Goal: Find specific page/section: Find specific page/section

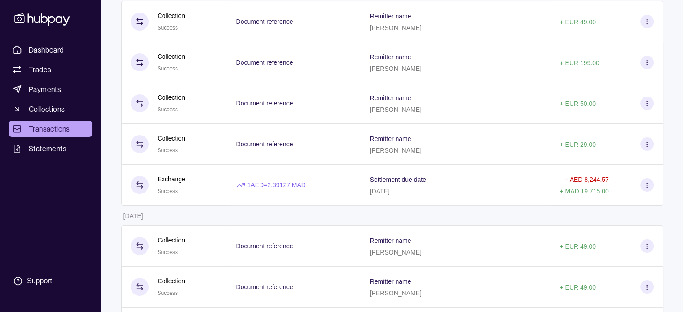
scroll to position [121, 0]
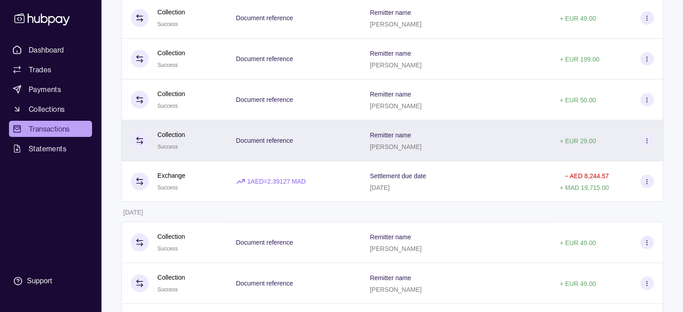
drag, startPoint x: 361, startPoint y: 148, endPoint x: 406, endPoint y: 149, distance: 45.4
click at [406, 149] on p "[PERSON_NAME]" at bounding box center [396, 146] width 52 height 7
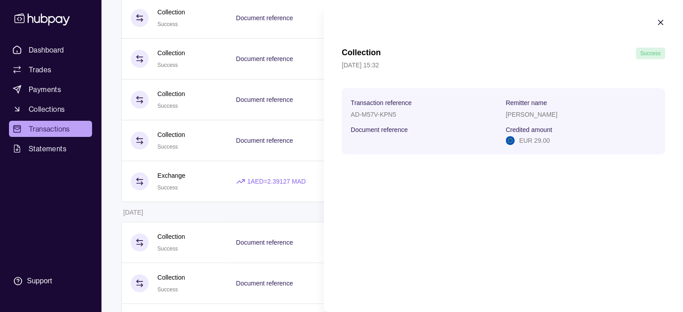
copy p "[PERSON_NAME]"
click at [664, 19] on icon "button" at bounding box center [660, 22] width 9 height 9
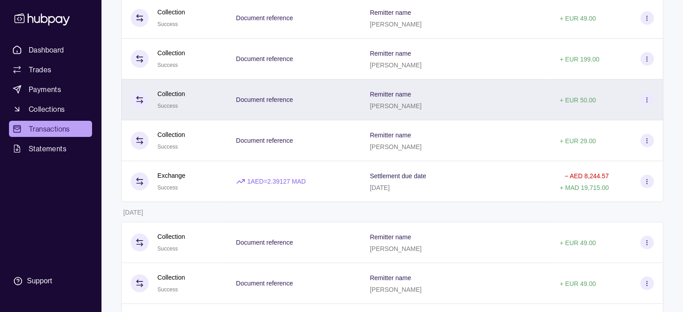
drag, startPoint x: 360, startPoint y: 107, endPoint x: 417, endPoint y: 113, distance: 56.8
click at [417, 113] on div "Remitter name [PERSON_NAME]" at bounding box center [456, 99] width 190 height 41
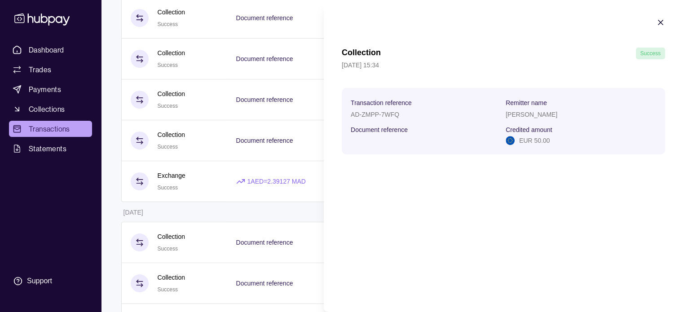
copy p "[PERSON_NAME]"
click at [658, 19] on icon "button" at bounding box center [660, 22] width 9 height 9
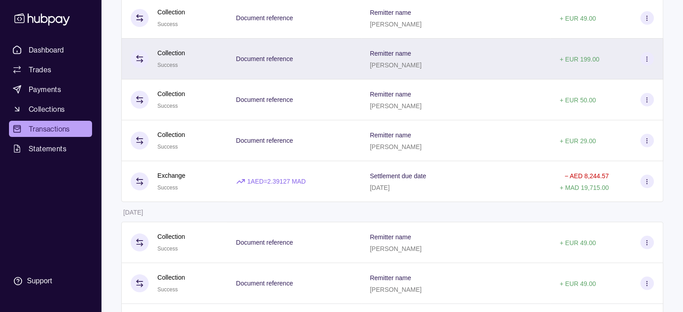
drag, startPoint x: 361, startPoint y: 64, endPoint x: 405, endPoint y: 71, distance: 45.0
click at [405, 71] on div "Remitter name [PERSON_NAME]" at bounding box center [456, 59] width 190 height 41
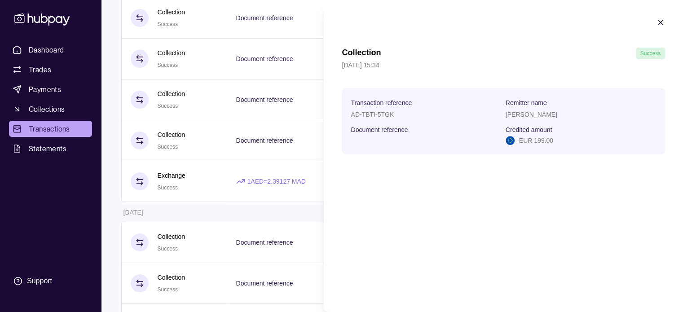
copy p "[PERSON_NAME]"
click at [657, 21] on icon "button" at bounding box center [660, 22] width 9 height 9
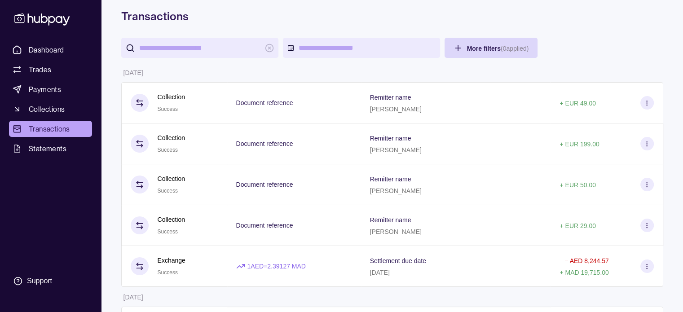
scroll to position [20, 0]
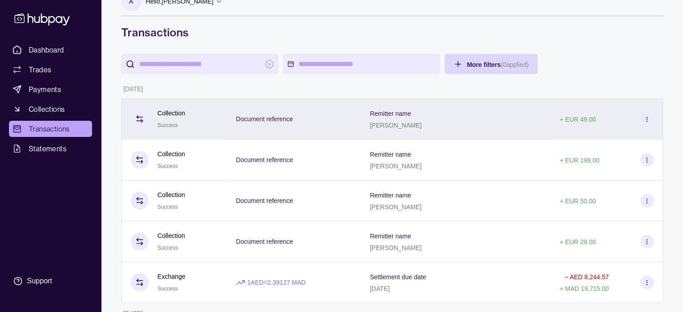
drag, startPoint x: 409, startPoint y: 125, endPoint x: 354, endPoint y: 129, distance: 55.4
click at [361, 129] on div "Remitter name [PERSON_NAME]" at bounding box center [456, 118] width 190 height 41
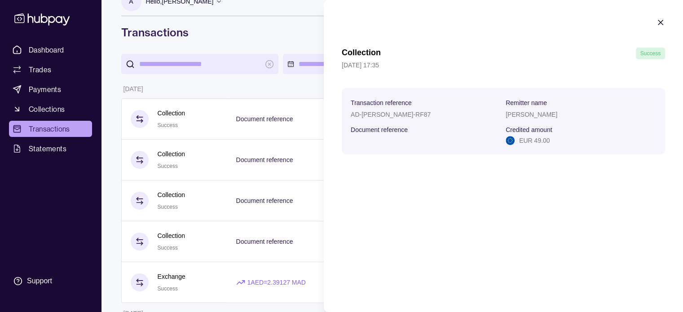
copy p "[PERSON_NAME]"
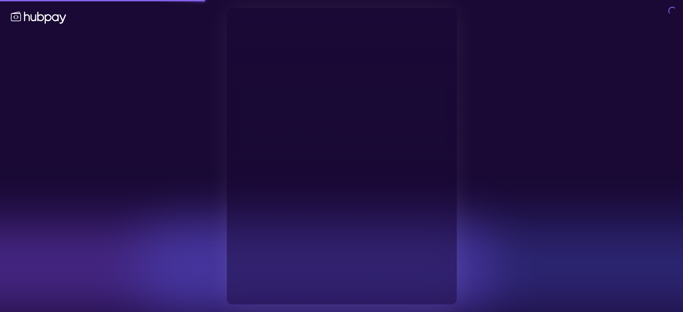
type input "**********"
